Goal: Navigation & Orientation: Find specific page/section

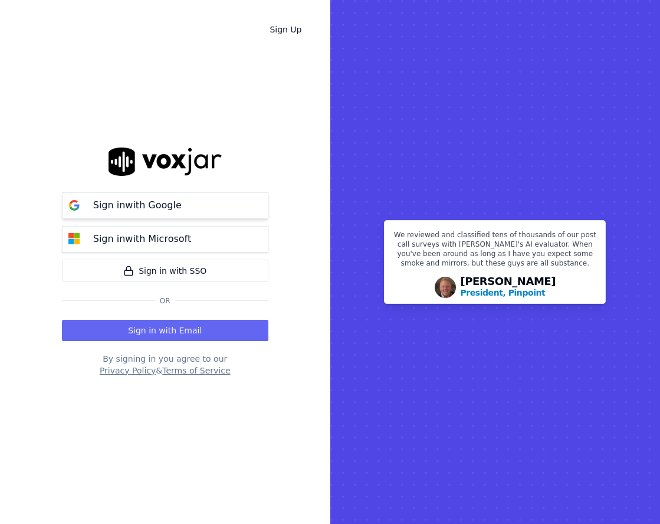
click at [192, 210] on button "Sign in with Google" at bounding box center [165, 205] width 207 height 27
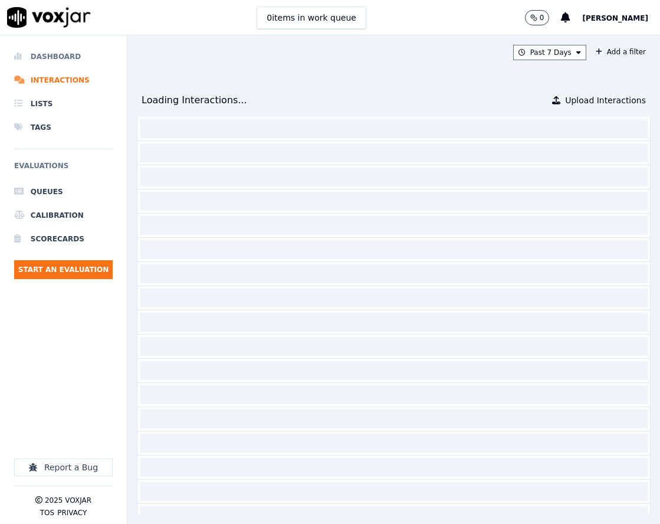
click at [67, 63] on li "Dashboard" at bounding box center [63, 57] width 99 height 24
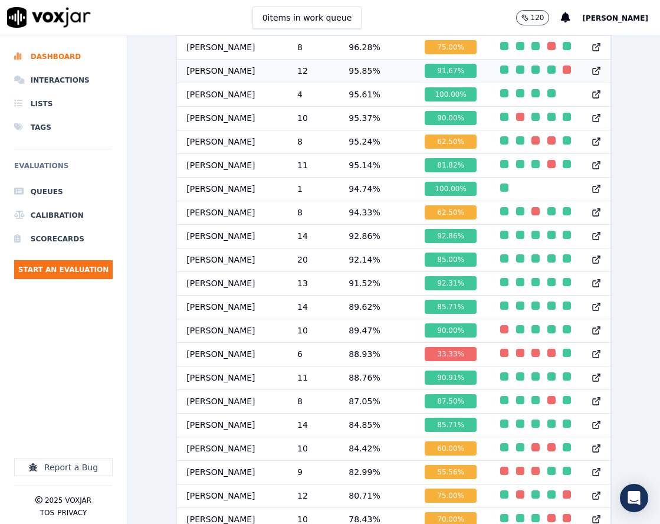
scroll to position [1092, 0]
